Goal: Find specific page/section: Find specific page/section

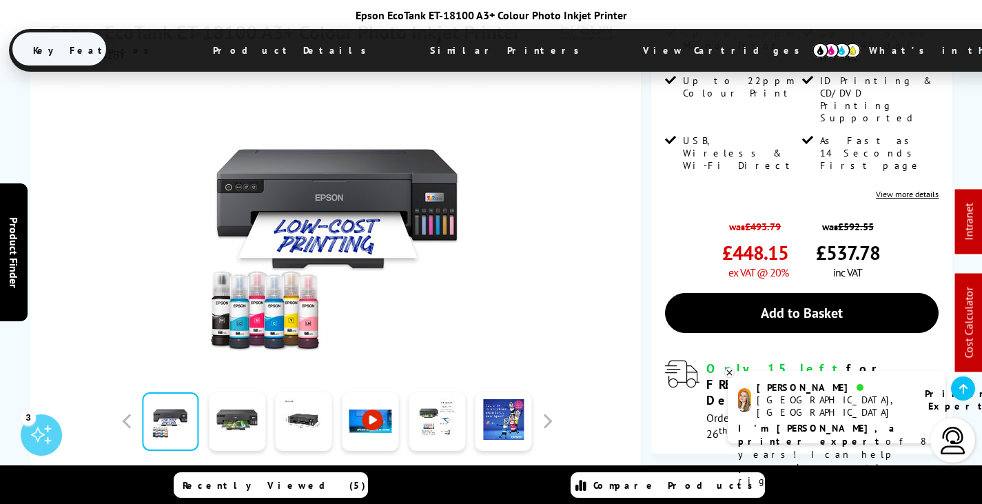
scroll to position [276, 0]
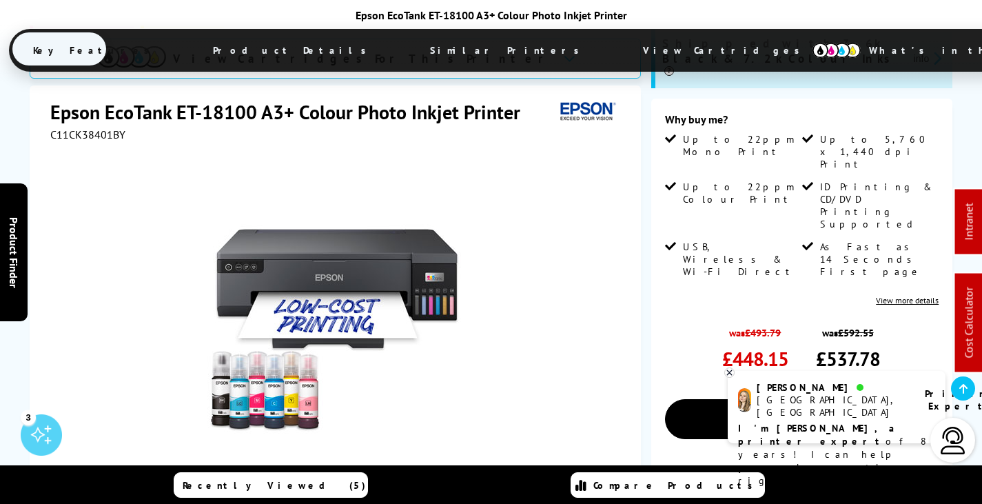
click at [732, 372] on icon at bounding box center [729, 372] width 9 height 10
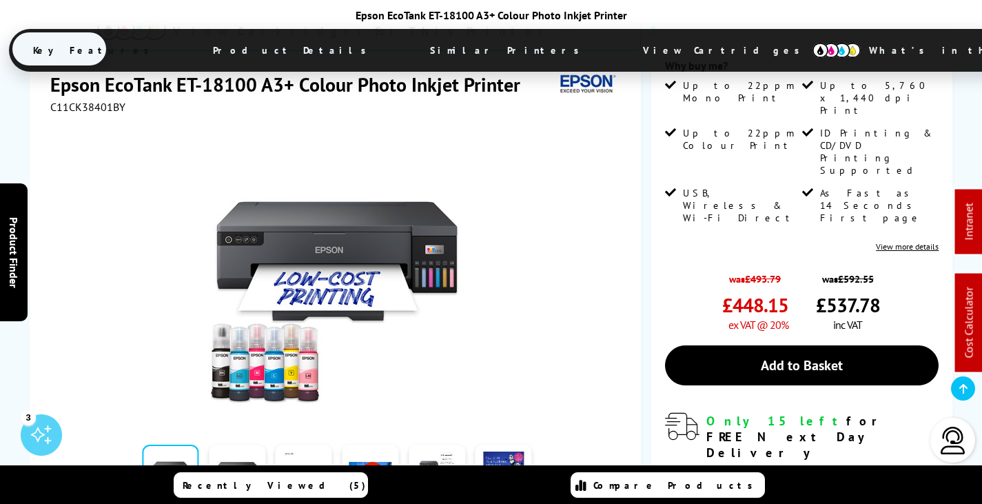
scroll to position [551, 0]
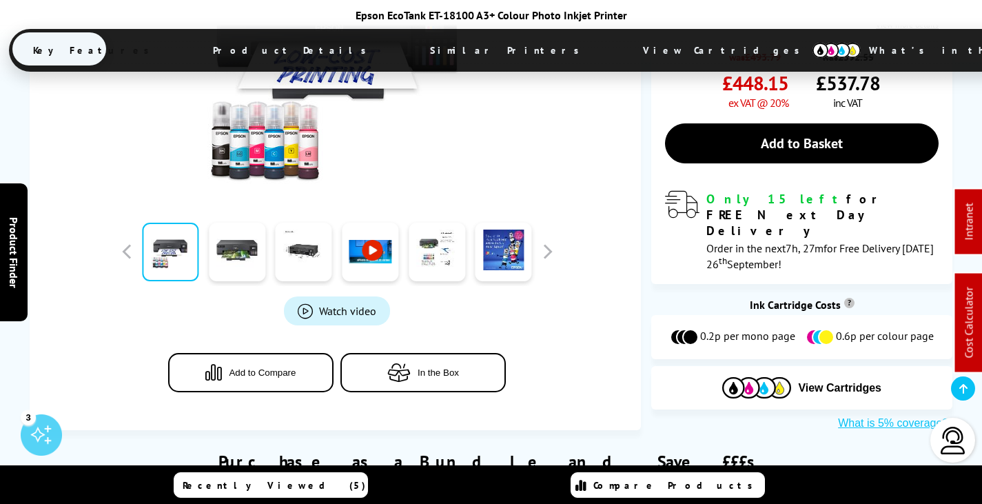
click at [622, 47] on span "View Cartridges" at bounding box center [727, 50] width 211 height 36
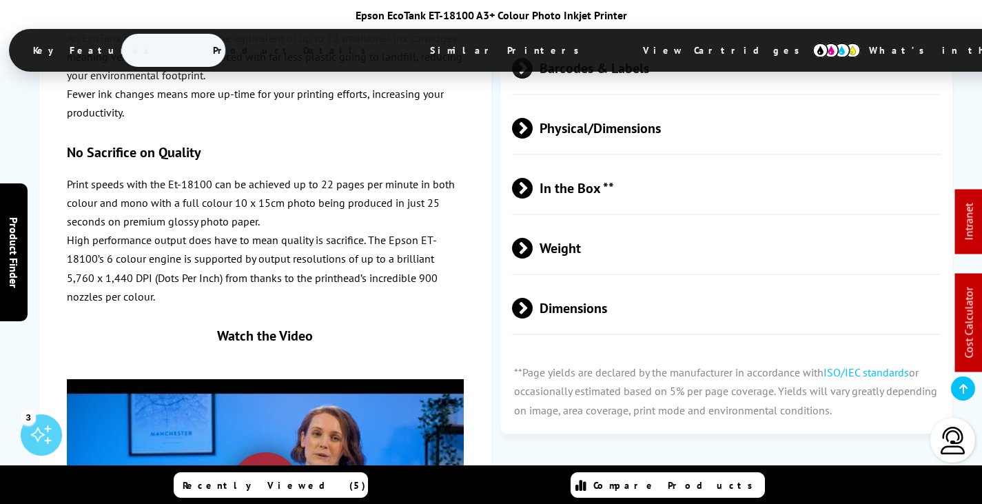
scroll to position [2121, 0]
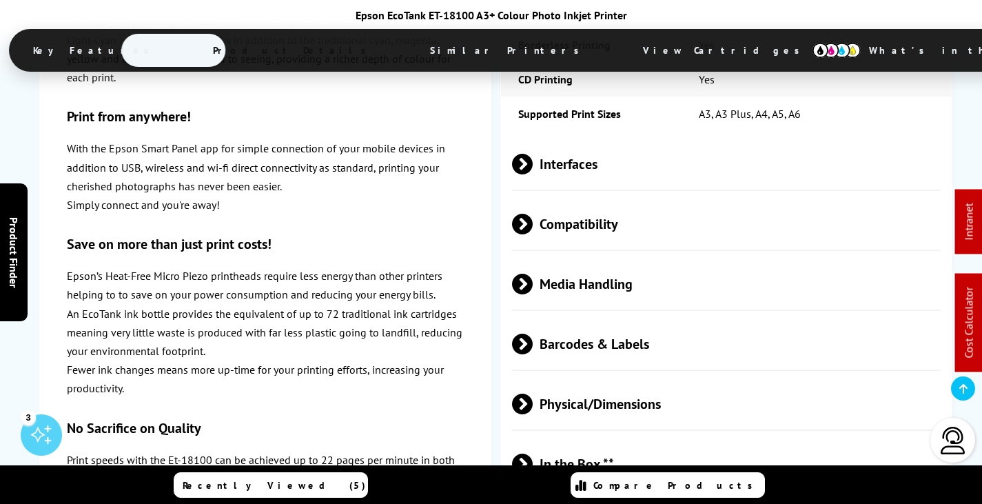
click at [621, 258] on span "Media Handling" at bounding box center [726, 284] width 429 height 52
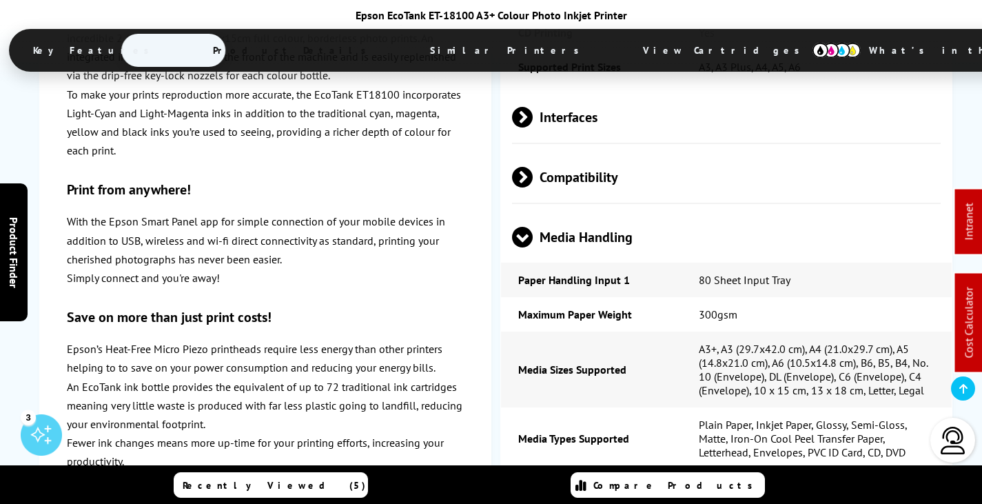
scroll to position [2189, 0]
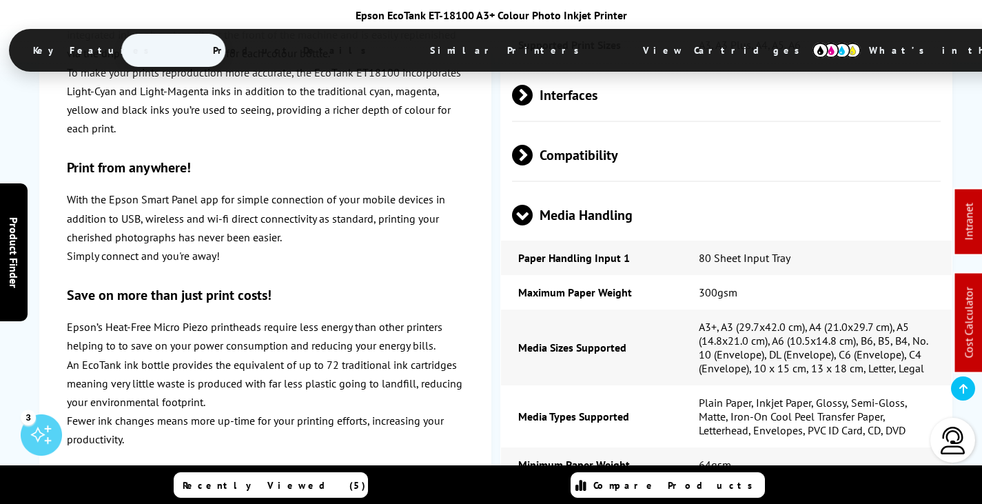
click at [583, 189] on span "Media Handling" at bounding box center [726, 215] width 429 height 52
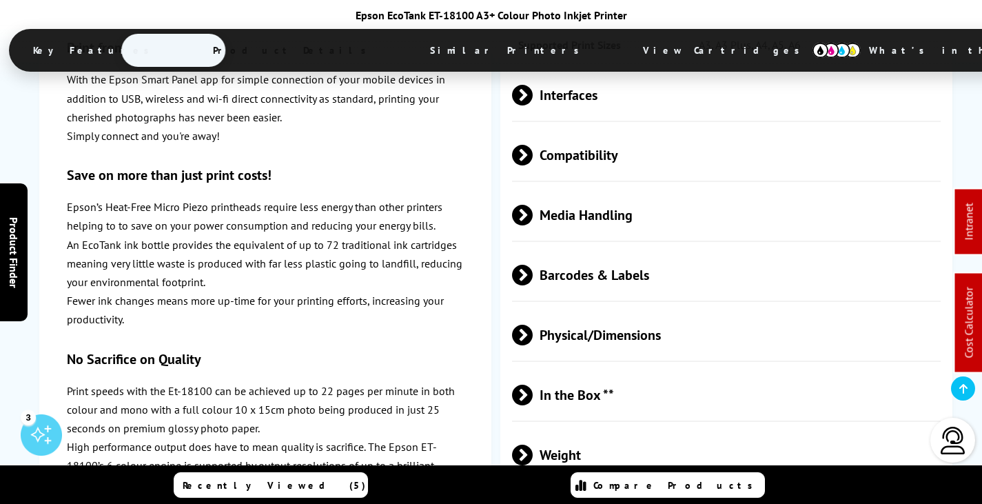
click at [580, 189] on span "Media Handling" at bounding box center [726, 215] width 429 height 52
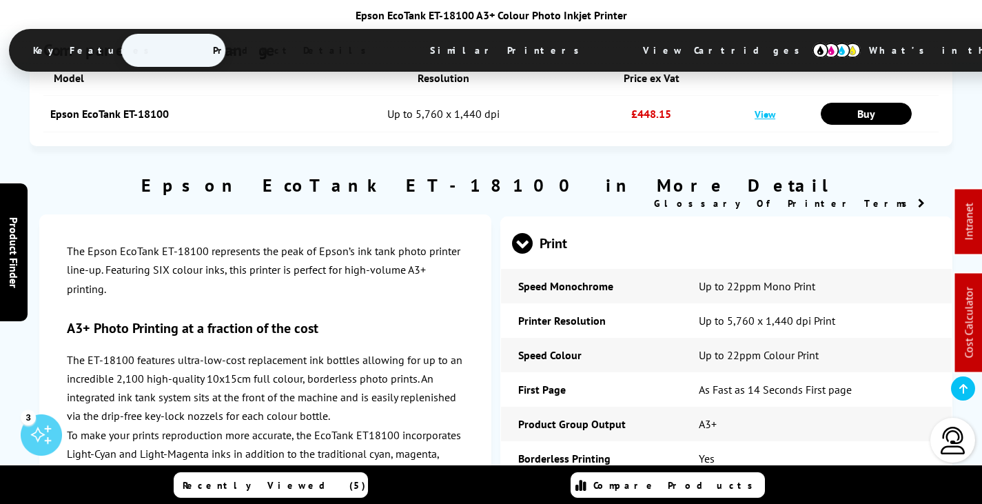
drag, startPoint x: 552, startPoint y: 238, endPoint x: 496, endPoint y: 210, distance: 62.2
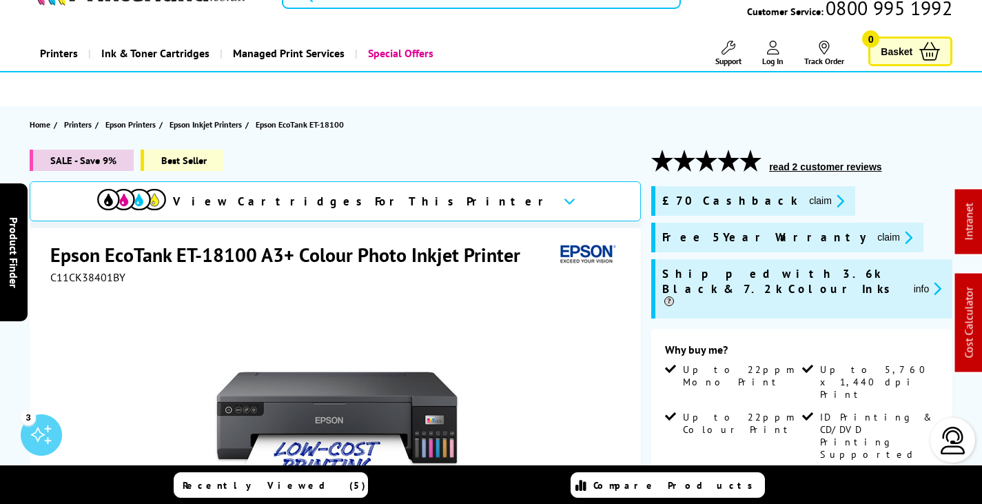
scroll to position [0, 0]
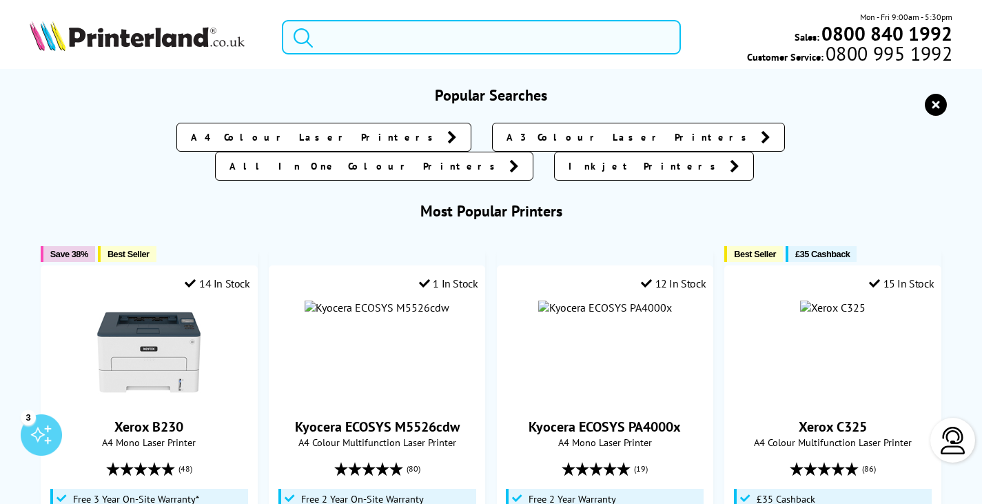
click at [325, 46] on input "search" at bounding box center [481, 37] width 399 height 34
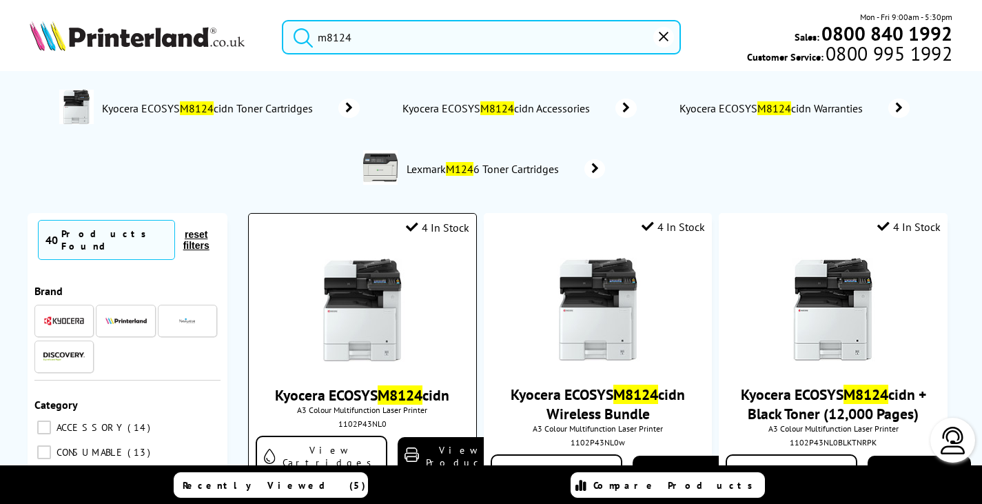
type input "m8124"
click at [394, 316] on img at bounding box center [362, 309] width 103 height 103
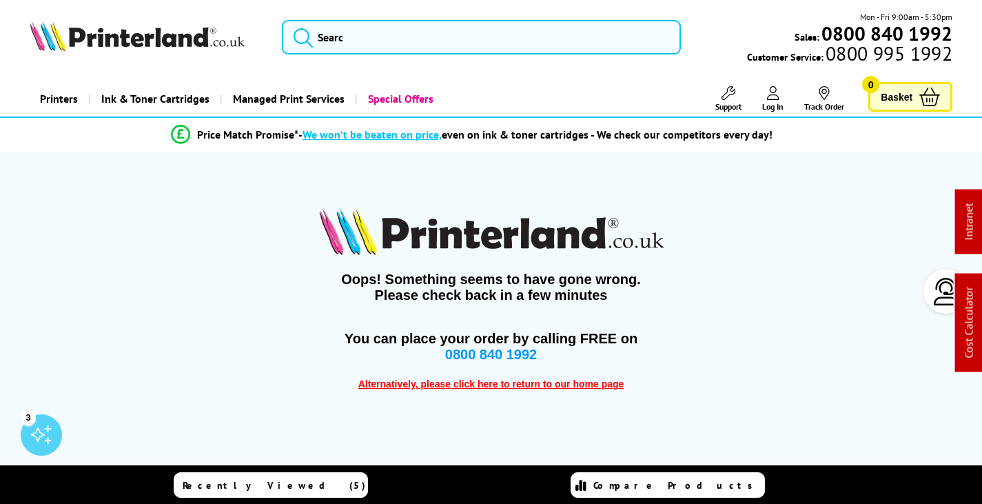
click at [157, 32] on img at bounding box center [137, 36] width 215 height 30
